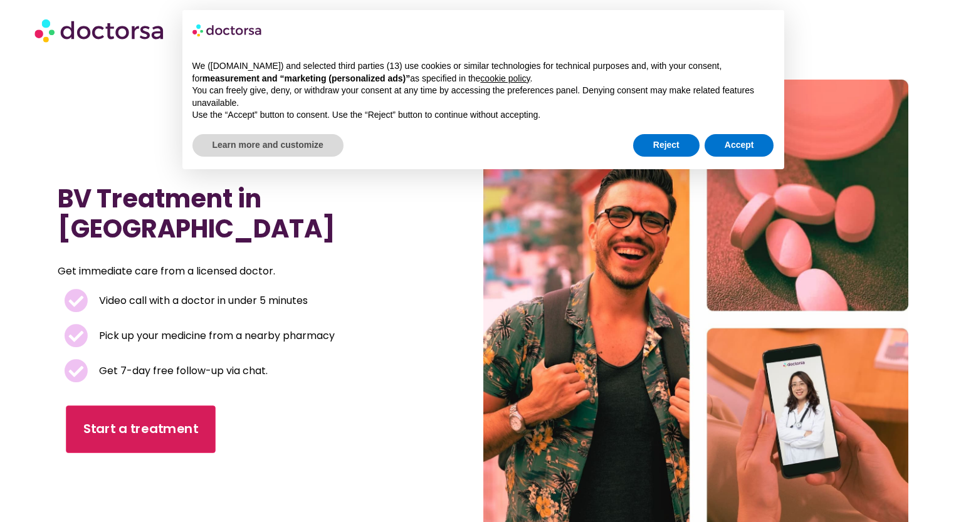
click at [173, 420] on span "Start a treatment" at bounding box center [141, 429] width 115 height 18
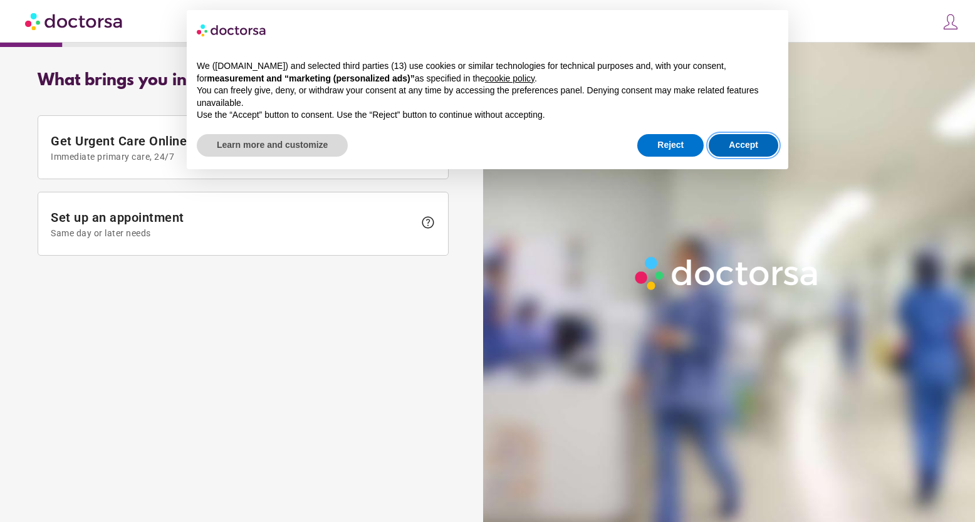
click at [742, 149] on button "Accept" at bounding box center [744, 145] width 70 height 23
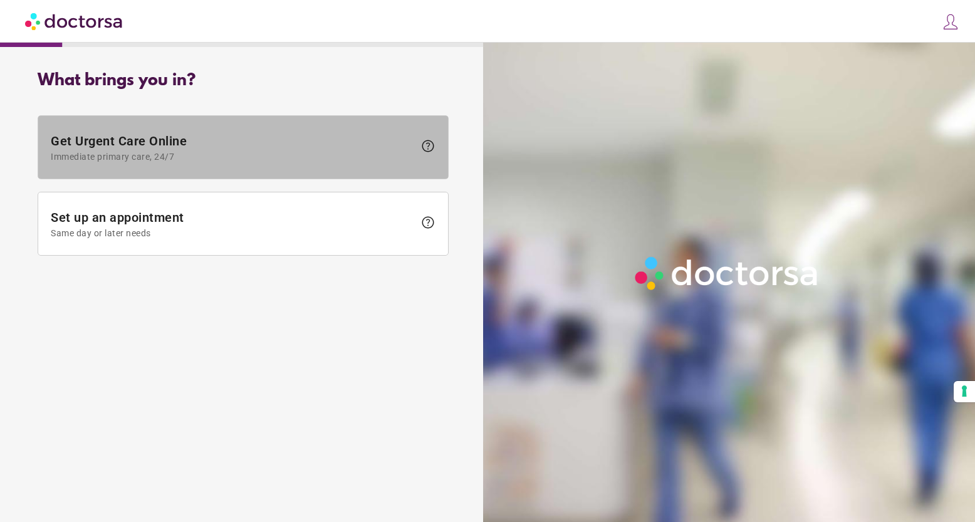
click at [116, 137] on span "Get Urgent Care Online Immediate primary care, 24/7" at bounding box center [232, 147] width 363 height 28
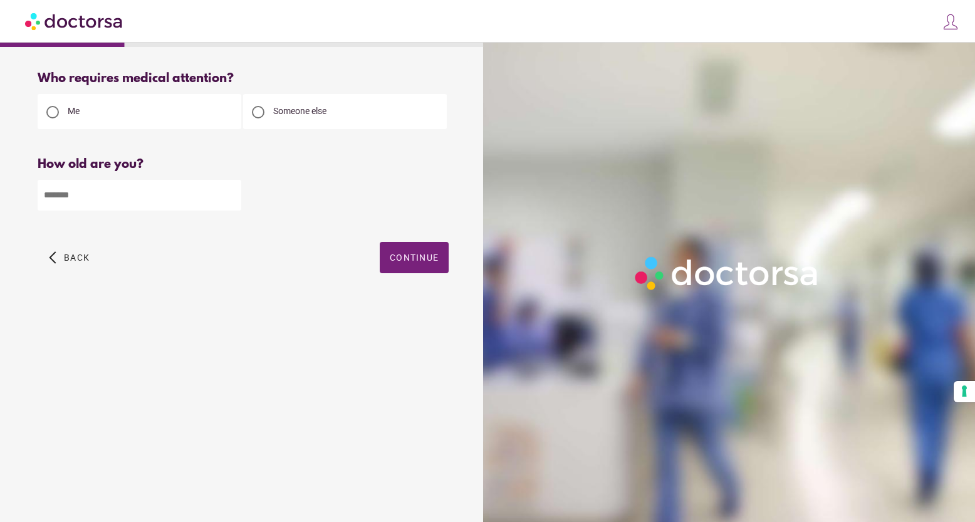
click at [156, 180] on input "number" at bounding box center [140, 195] width 204 height 31
type input "**"
click at [424, 281] on div "arrow_back_ios Back Continue" at bounding box center [243, 267] width 411 height 50
drag, startPoint x: 422, startPoint y: 261, endPoint x: 107, endPoint y: 19, distance: 398.2
click at [419, 261] on span "Continue" at bounding box center [414, 258] width 49 height 10
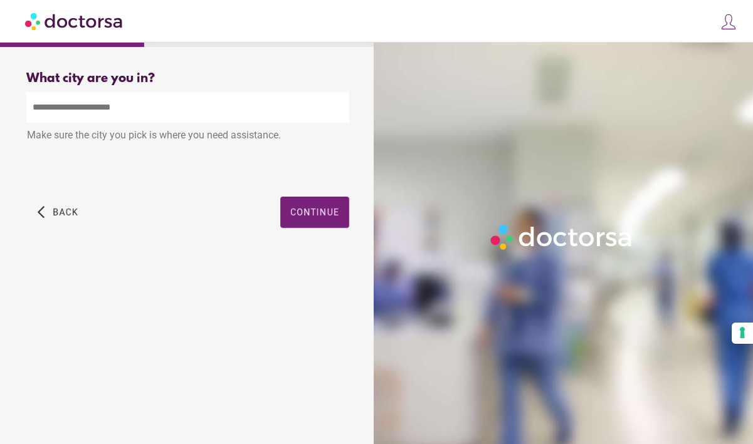
click at [158, 110] on input "text" at bounding box center [187, 107] width 323 height 31
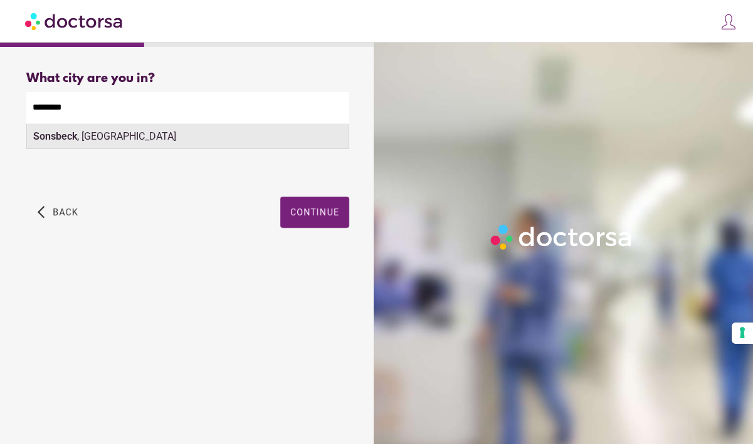
click at [155, 134] on div "[GEOGRAPHIC_DATA] , [GEOGRAPHIC_DATA]" at bounding box center [188, 136] width 322 height 25
type input "**********"
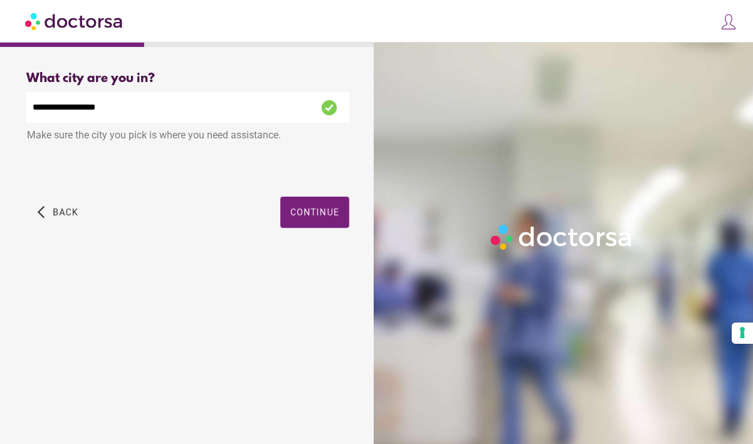
click at [270, 204] on div "arrow_back_ios Back Continue" at bounding box center [187, 222] width 323 height 50
click at [303, 216] on span "Continue" at bounding box center [314, 212] width 49 height 10
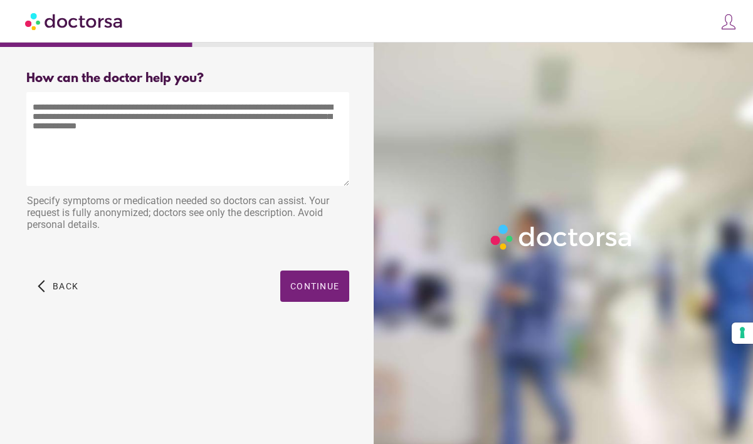
click at [156, 138] on textarea at bounding box center [187, 139] width 323 height 94
click at [205, 127] on textarea at bounding box center [187, 139] width 323 height 94
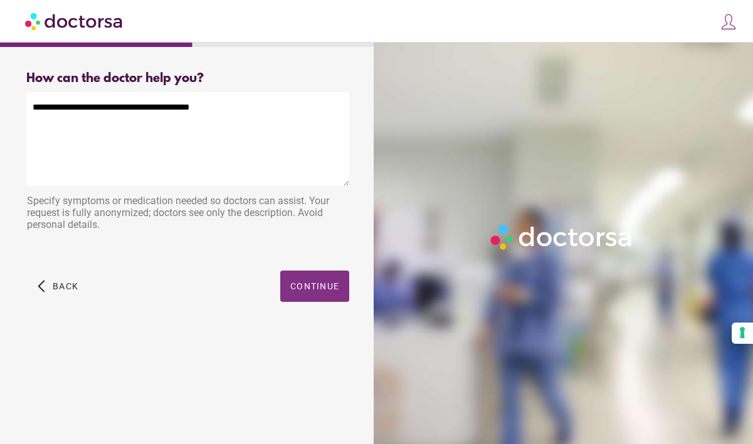
type textarea "**********"
click at [305, 285] on span "Continue" at bounding box center [314, 286] width 49 height 10
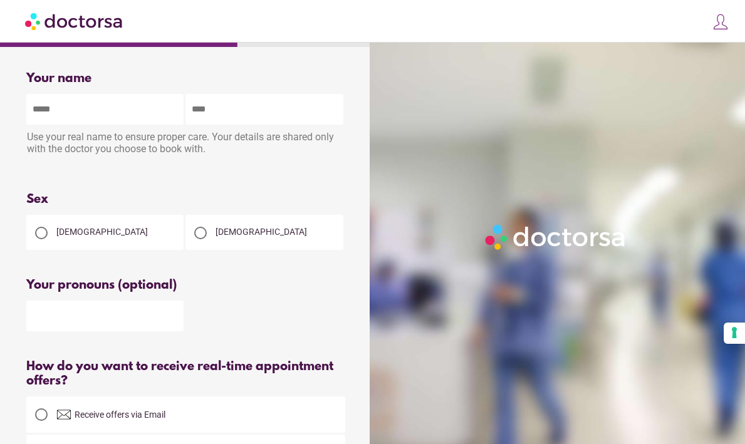
click at [134, 122] on input "text" at bounding box center [104, 109] width 157 height 31
type input "******"
type input "*****"
click at [95, 220] on div "[DEMOGRAPHIC_DATA]" at bounding box center [104, 232] width 157 height 35
click at [85, 237] on span "[DEMOGRAPHIC_DATA]" at bounding box center [102, 232] width 92 height 10
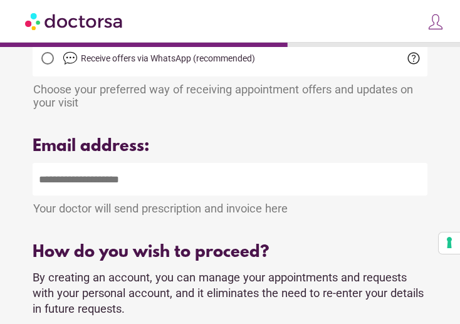
scroll to position [251, 0]
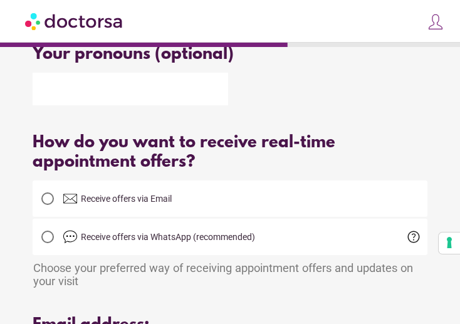
click at [108, 92] on input "text" at bounding box center [131, 89] width 196 height 33
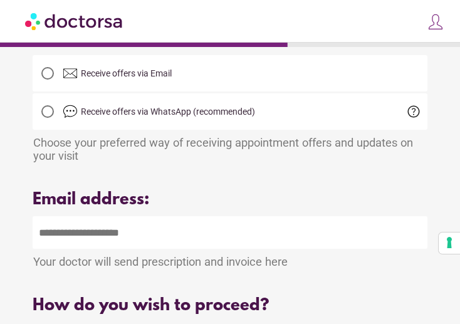
scroll to position [564, 0]
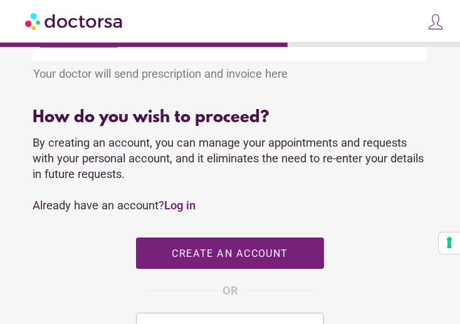
click at [100, 53] on input "email" at bounding box center [230, 44] width 394 height 33
type input "**********"
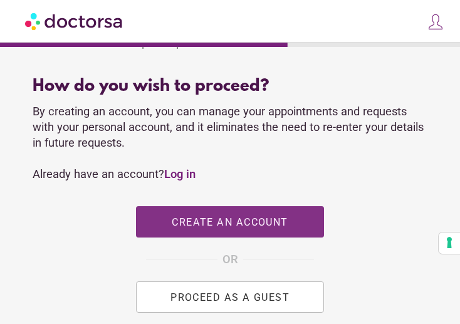
scroll to position [627, 0]
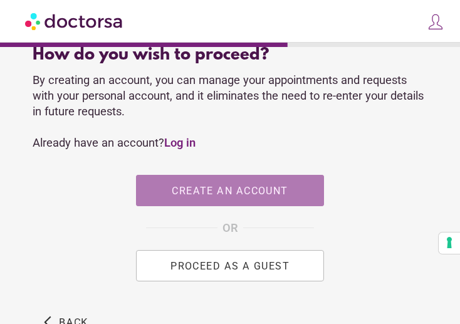
click at [209, 197] on span "Create an account" at bounding box center [230, 191] width 116 height 12
type input "**********"
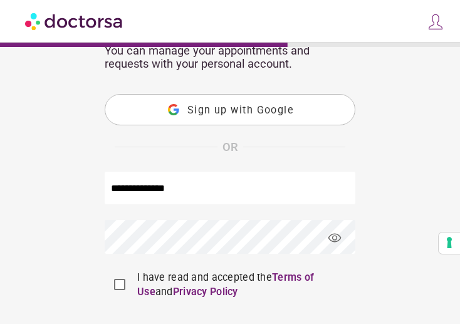
scroll to position [282, 0]
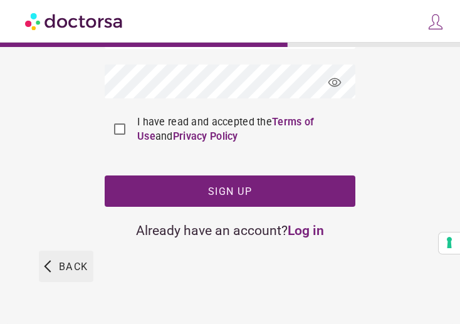
click at [80, 257] on span "button" at bounding box center [66, 266] width 55 height 31
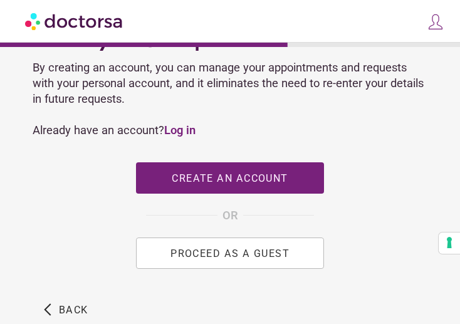
scroll to position [720, 0]
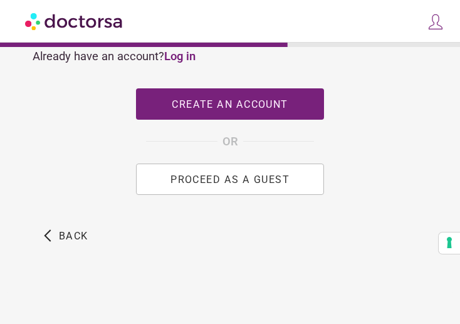
click at [251, 184] on span "PROCEED AS A GUEST" at bounding box center [229, 179] width 119 height 12
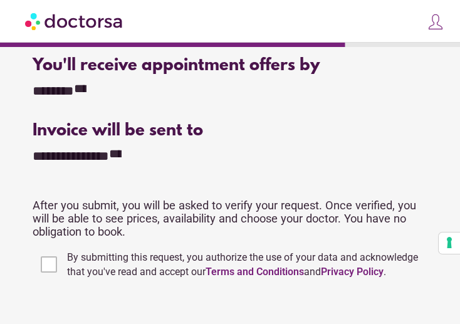
scroll to position [439, 0]
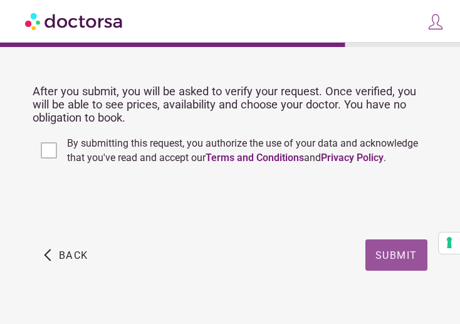
click at [399, 258] on span "Submit" at bounding box center [396, 255] width 42 height 12
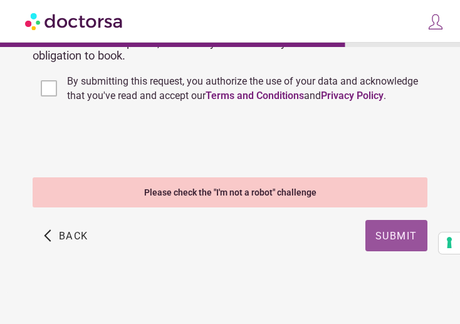
scroll to position [503, 0]
click at [389, 229] on span "button" at bounding box center [396, 235] width 62 height 31
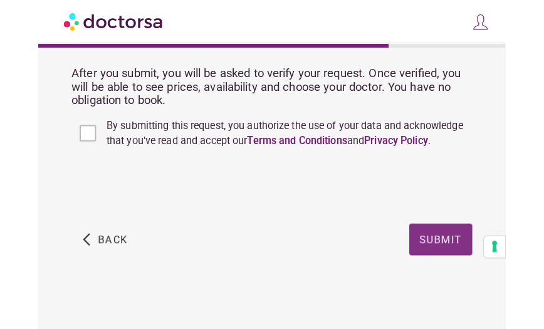
scroll to position [451, 0]
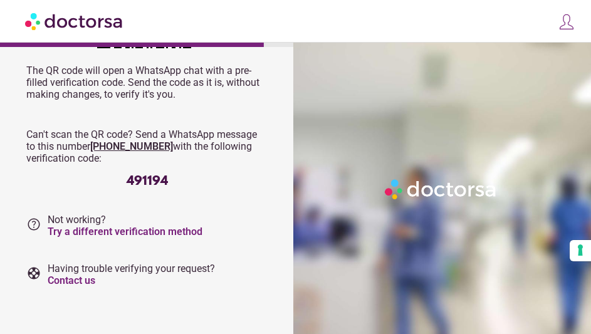
scroll to position [226, 0]
